Goal: Use online tool/utility: Utilize a website feature to perform a specific function

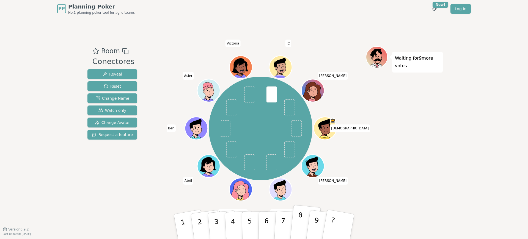
click at [302, 219] on button "8" at bounding box center [304, 227] width 31 height 44
click at [315, 230] on p "9" at bounding box center [316, 226] width 8 height 30
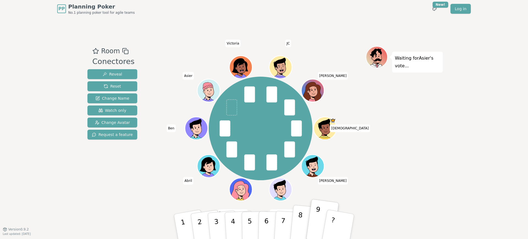
click at [303, 216] on button "8" at bounding box center [304, 227] width 31 height 44
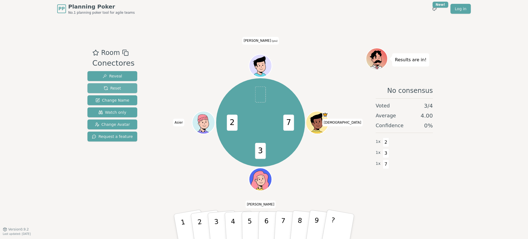
click at [119, 90] on span "Reset" at bounding box center [112, 87] width 17 height 5
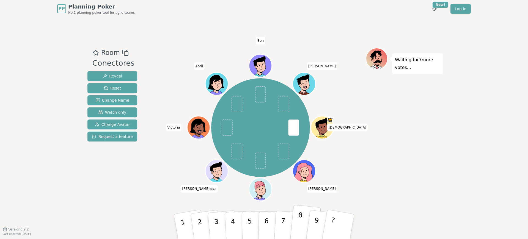
click at [300, 221] on p "8" at bounding box center [299, 226] width 7 height 30
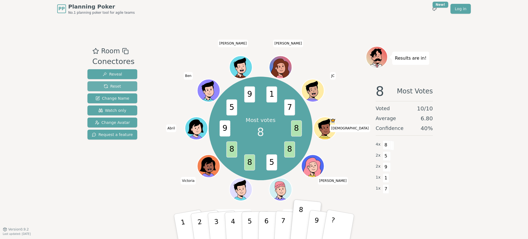
click at [116, 87] on span "Reset" at bounding box center [112, 86] width 17 height 5
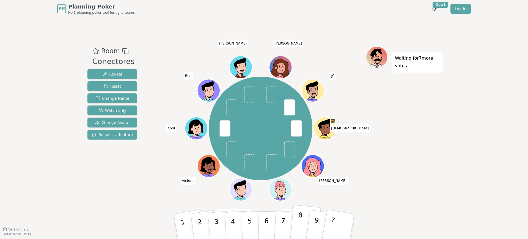
click at [301, 217] on p "8" at bounding box center [299, 226] width 7 height 30
click at [301, 212] on p "8" at bounding box center [299, 226] width 7 height 30
